Goal: Task Accomplishment & Management: Manage account settings

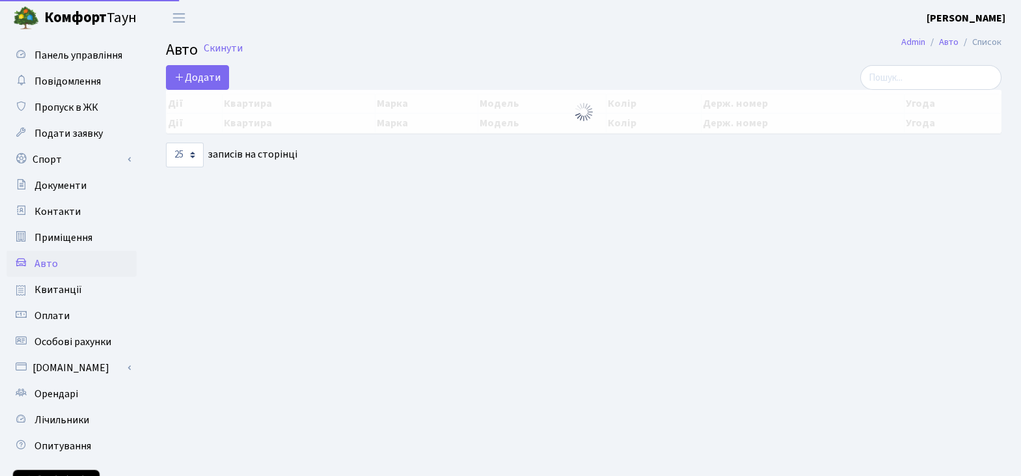
select select "25"
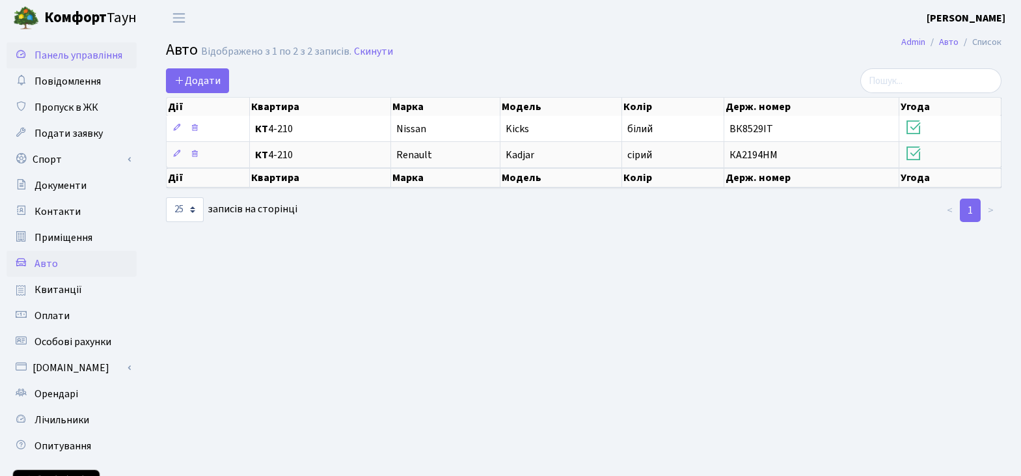
click at [73, 51] on span "Панель управління" at bounding box center [78, 55] width 88 height 14
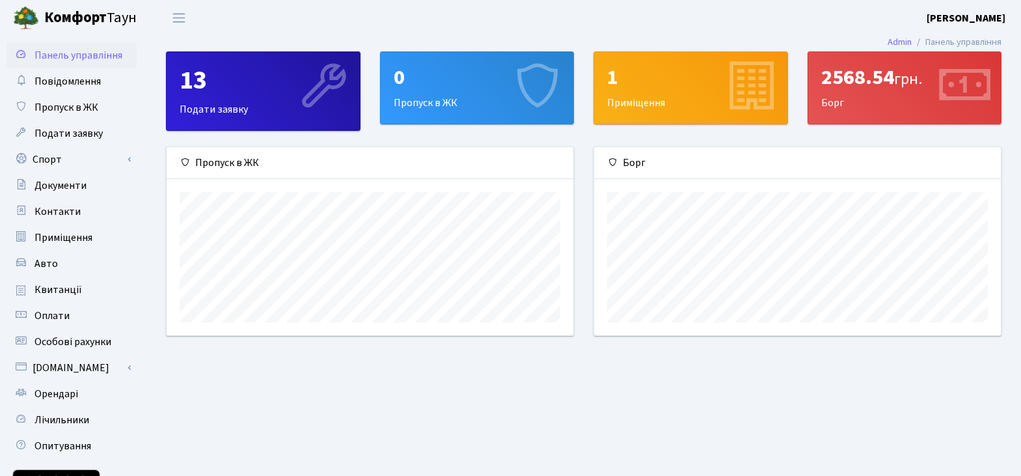
scroll to position [188, 407]
click at [60, 209] on span "Контакти" at bounding box center [57, 211] width 46 height 14
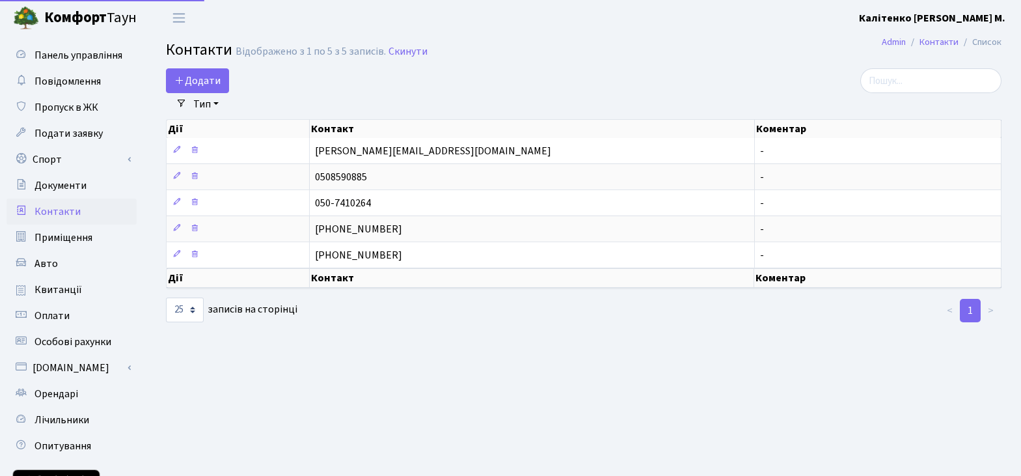
select select "25"
click at [43, 265] on span "Авто" at bounding box center [45, 263] width 23 height 14
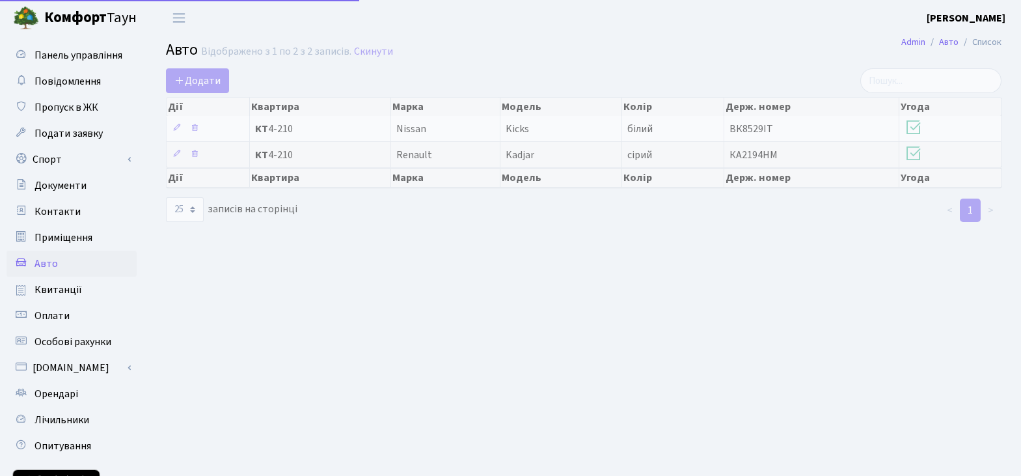
select select "25"
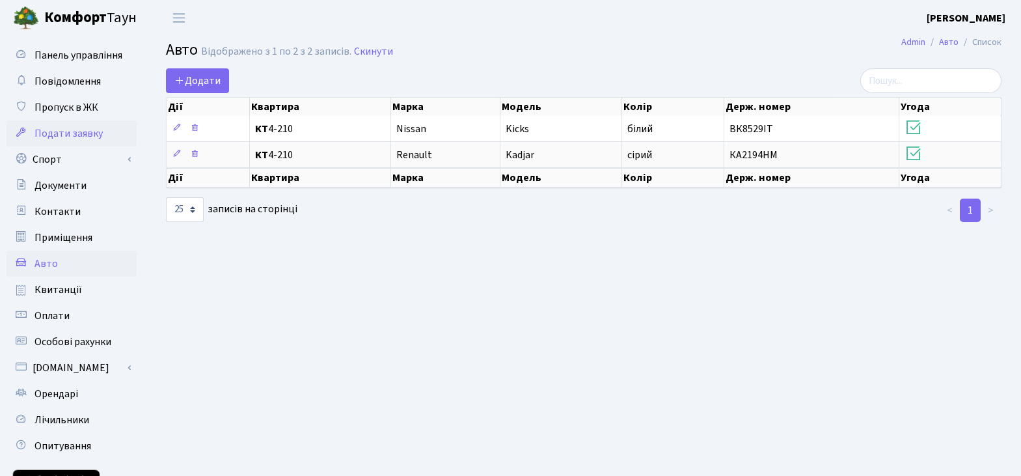
click at [65, 129] on span "Подати заявку" at bounding box center [68, 133] width 68 height 14
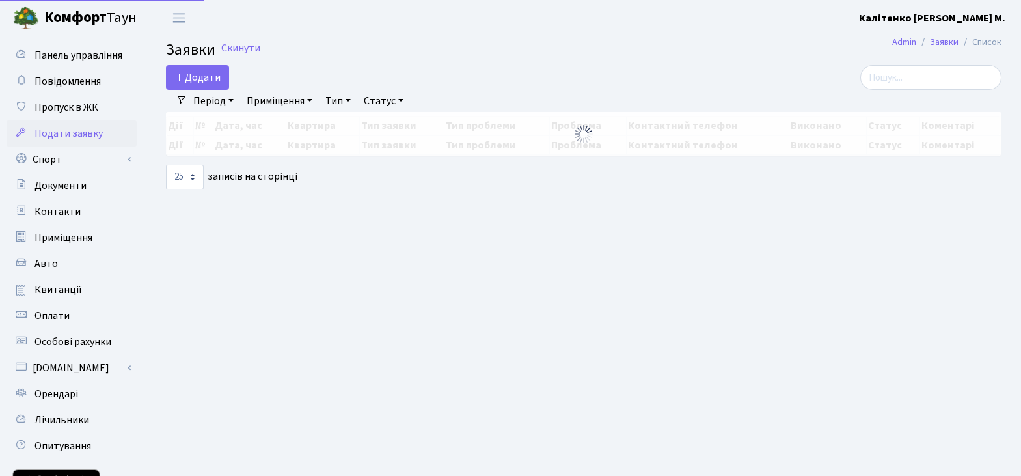
select select "25"
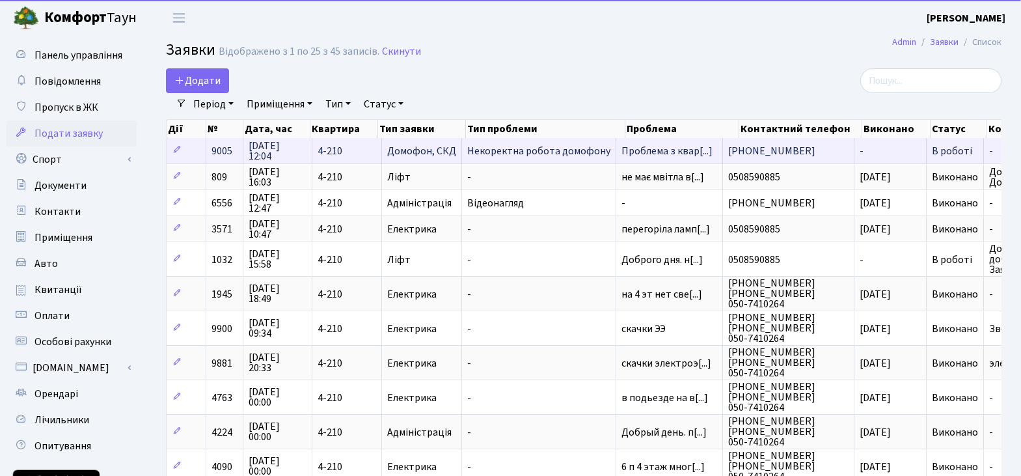
scroll to position [2, 0]
click at [695, 155] on span "Проблема з квар[...]" at bounding box center [666, 151] width 91 height 14
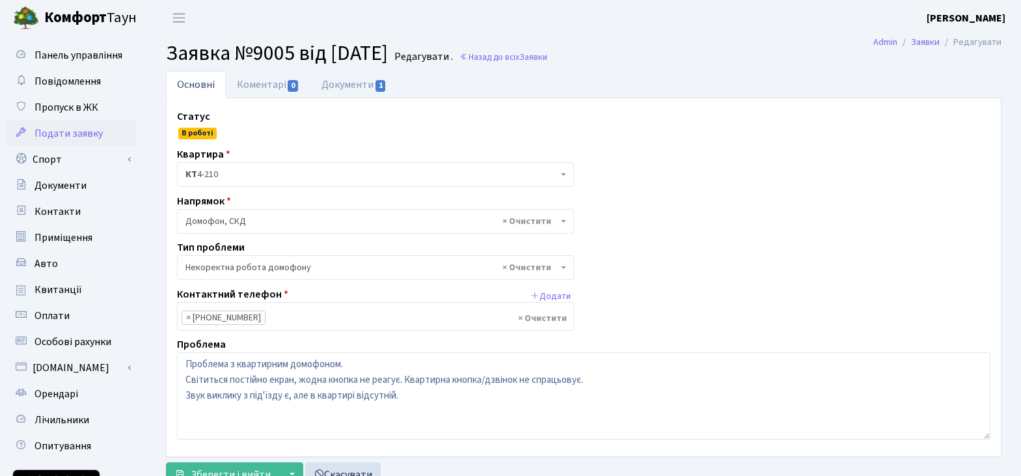
select select "38"
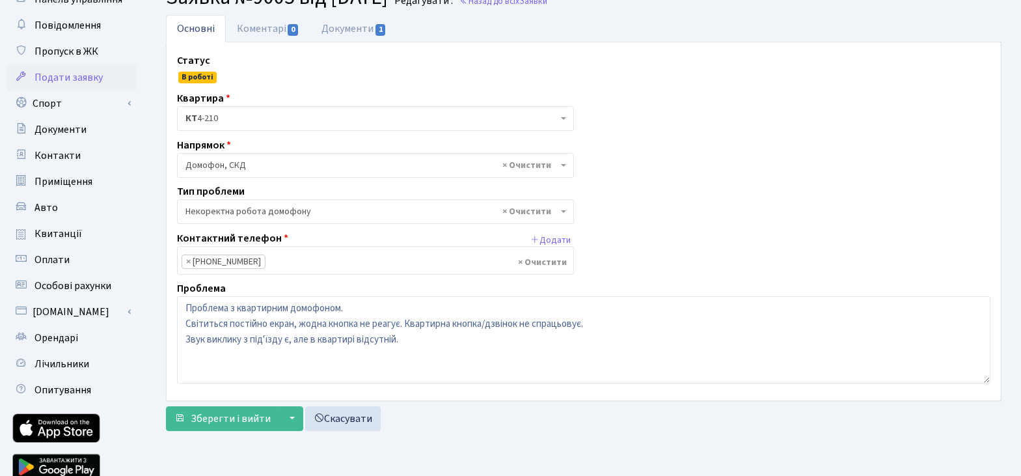
scroll to position [110, 0]
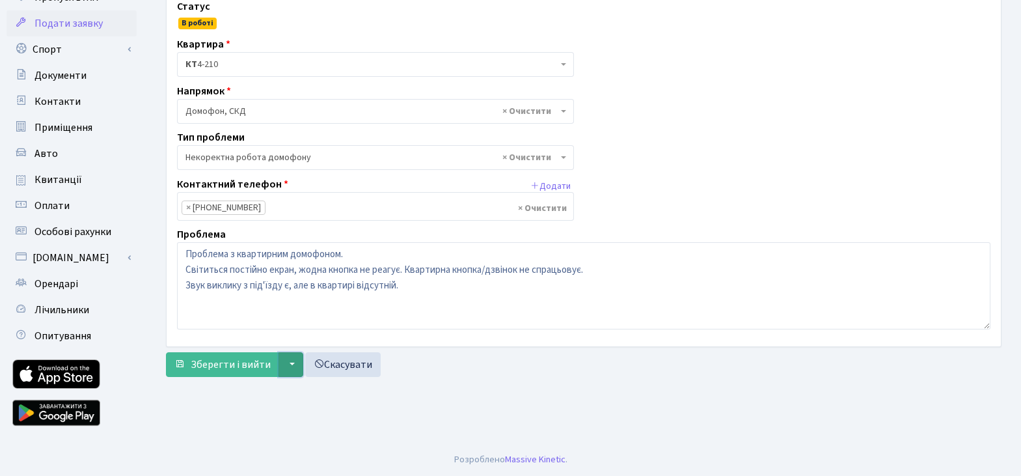
click at [292, 363] on button "▼" at bounding box center [290, 364] width 25 height 25
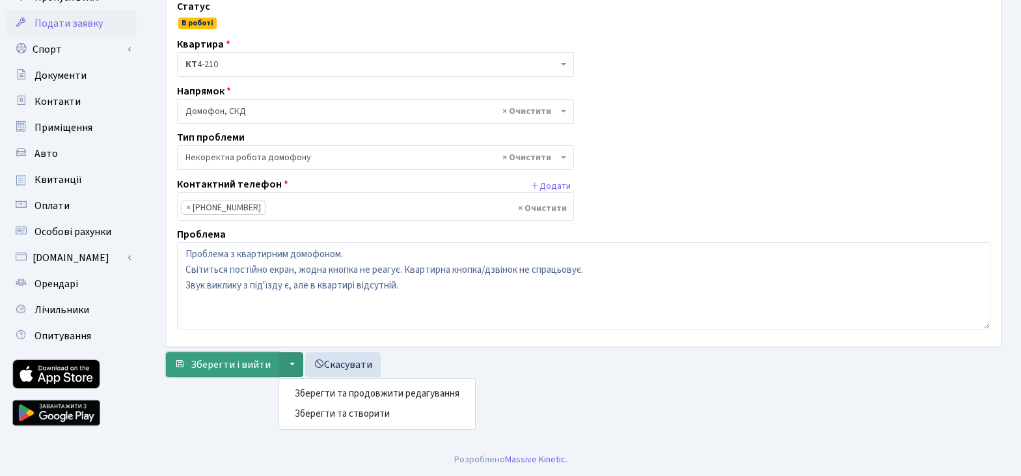
click at [215, 362] on span "Зберегти і вийти" at bounding box center [231, 364] width 80 height 14
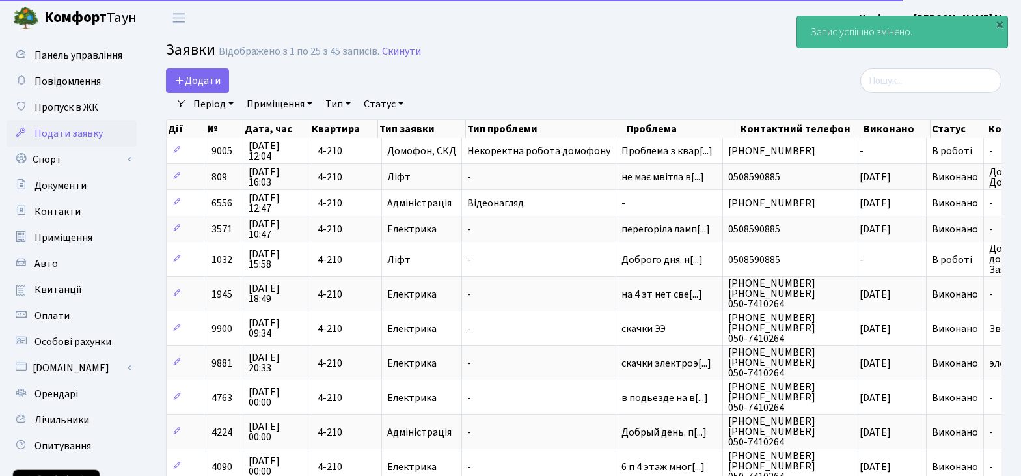
select select "25"
